Goal: Information Seeking & Learning: Learn about a topic

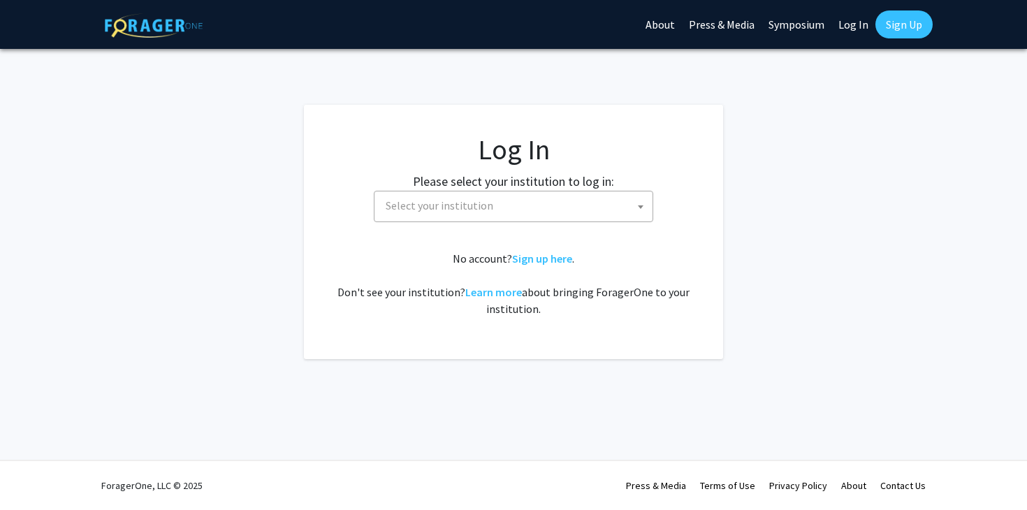
select select
click at [509, 214] on span "Select your institution" at bounding box center [516, 205] width 272 height 29
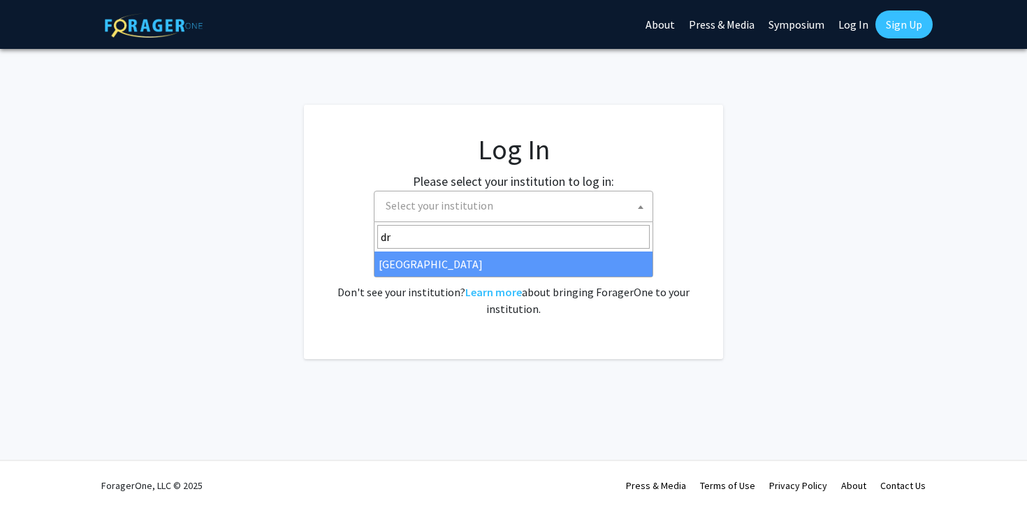
type input "dr"
select select "6"
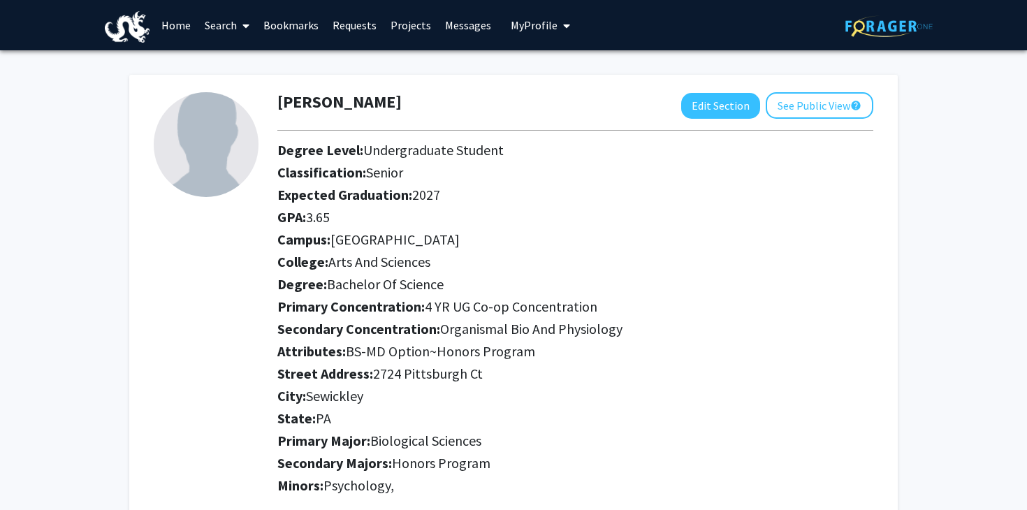
click at [182, 33] on link "Home" at bounding box center [175, 25] width 43 height 49
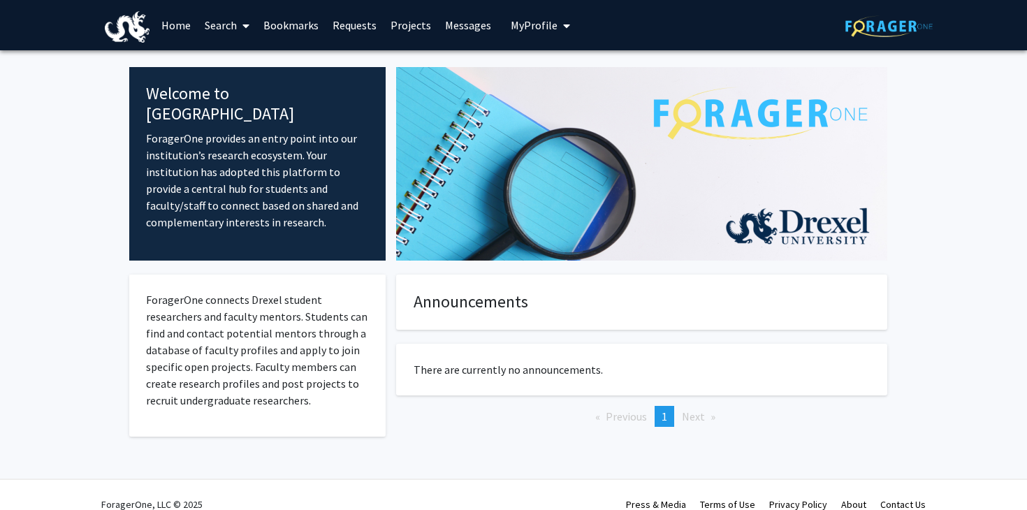
click at [358, 26] on link "Requests" at bounding box center [354, 25] width 58 height 49
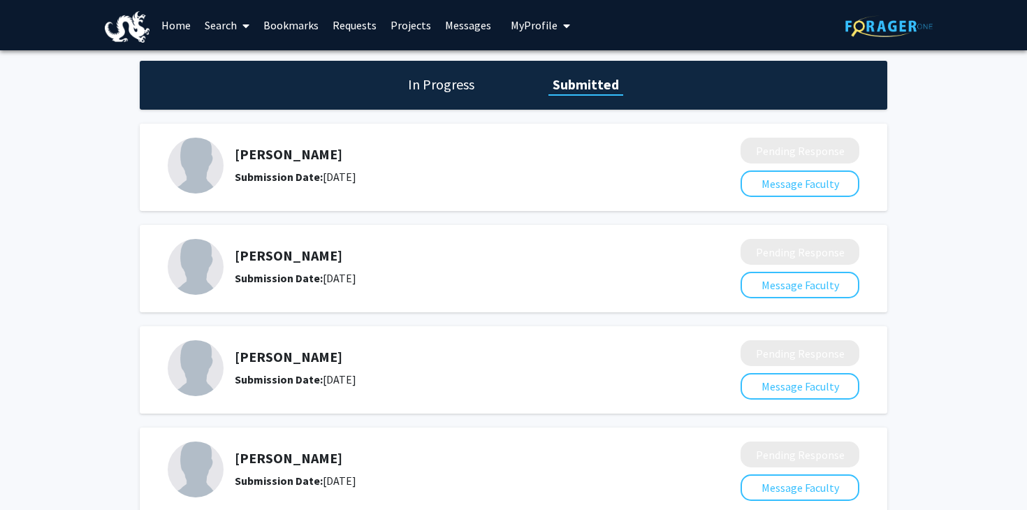
click at [239, 26] on span at bounding box center [243, 25] width 13 height 49
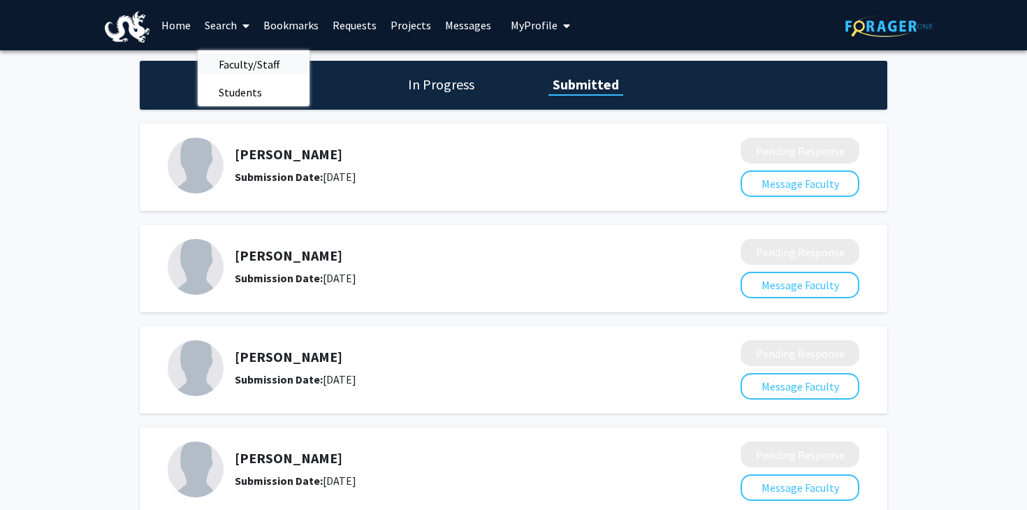
click at [249, 63] on span "Faculty/Staff" at bounding box center [249, 64] width 103 height 28
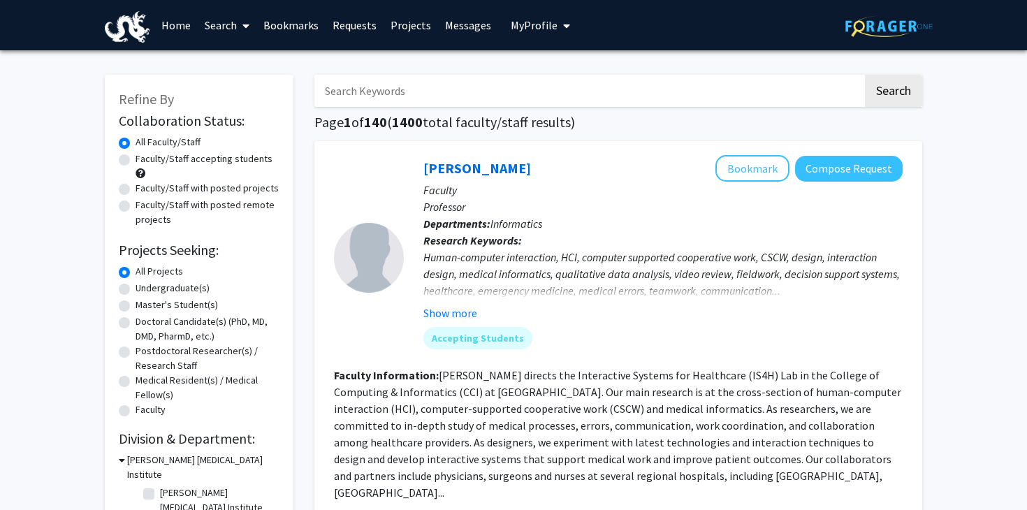
click at [178, 290] on label "Undergraduate(s)" at bounding box center [173, 288] width 74 height 15
click at [145, 290] on input "Undergraduate(s)" at bounding box center [140, 285] width 9 height 9
radio input "true"
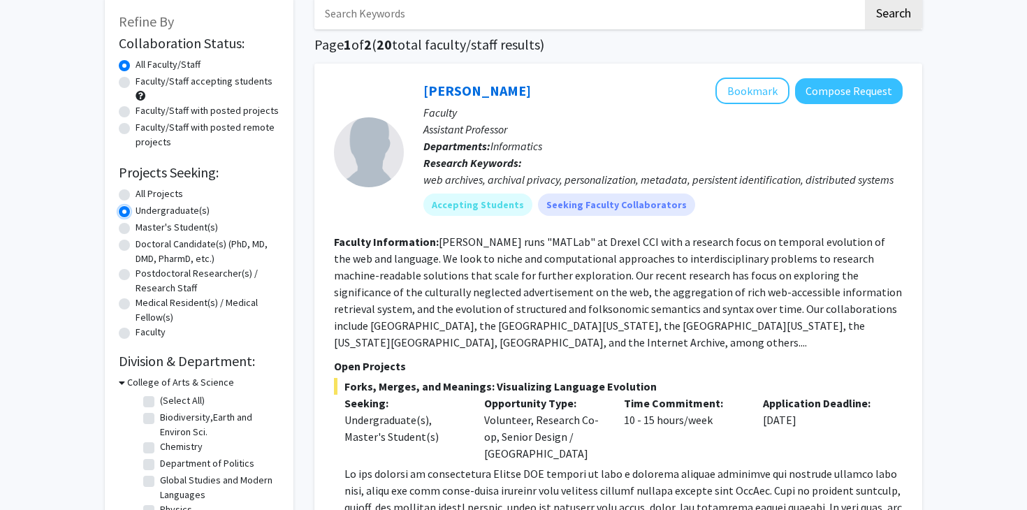
scroll to position [74, 0]
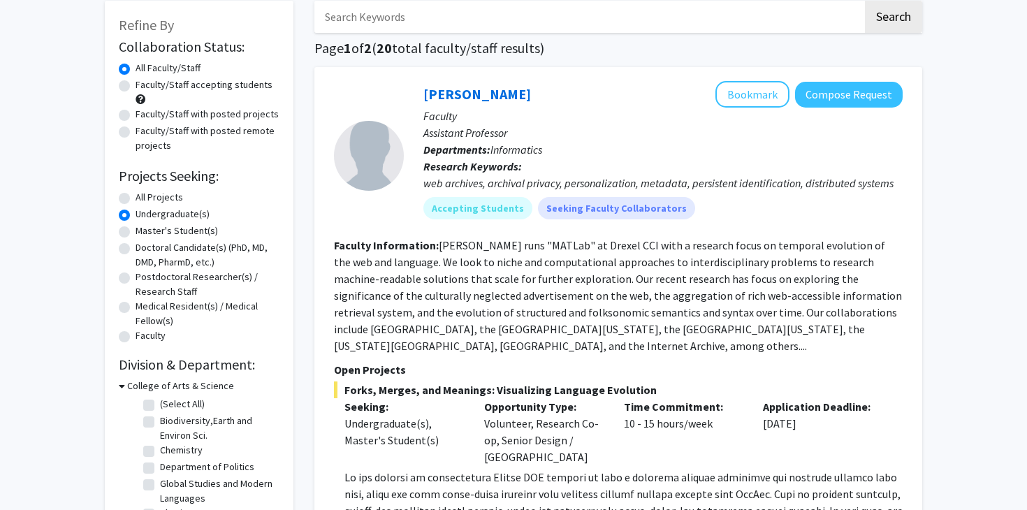
click at [189, 87] on label "Faculty/Staff accepting students" at bounding box center [204, 85] width 137 height 15
click at [145, 87] on input "Faculty/Staff accepting students" at bounding box center [140, 82] width 9 height 9
radio input "true"
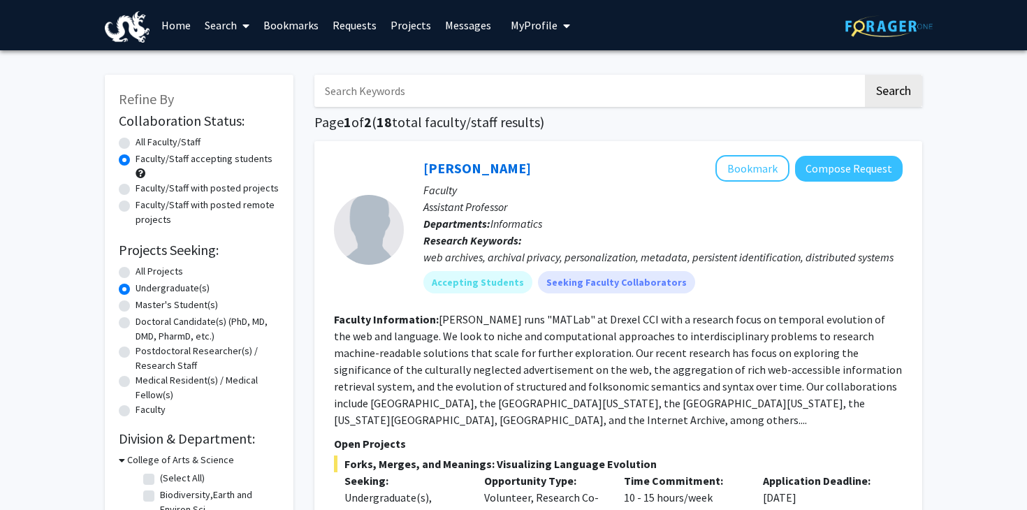
click at [370, 91] on input "Search Keywords" at bounding box center [588, 91] width 548 height 32
type input "na"
click at [865, 75] on button "Search" at bounding box center [893, 91] width 57 height 32
radio input "true"
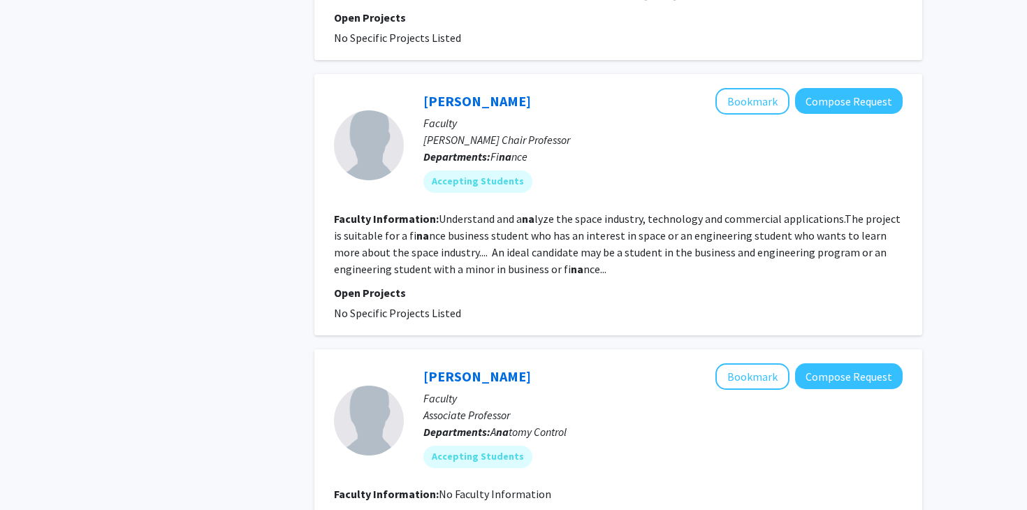
scroll to position [844, 0]
